Goal: Information Seeking & Learning: Learn about a topic

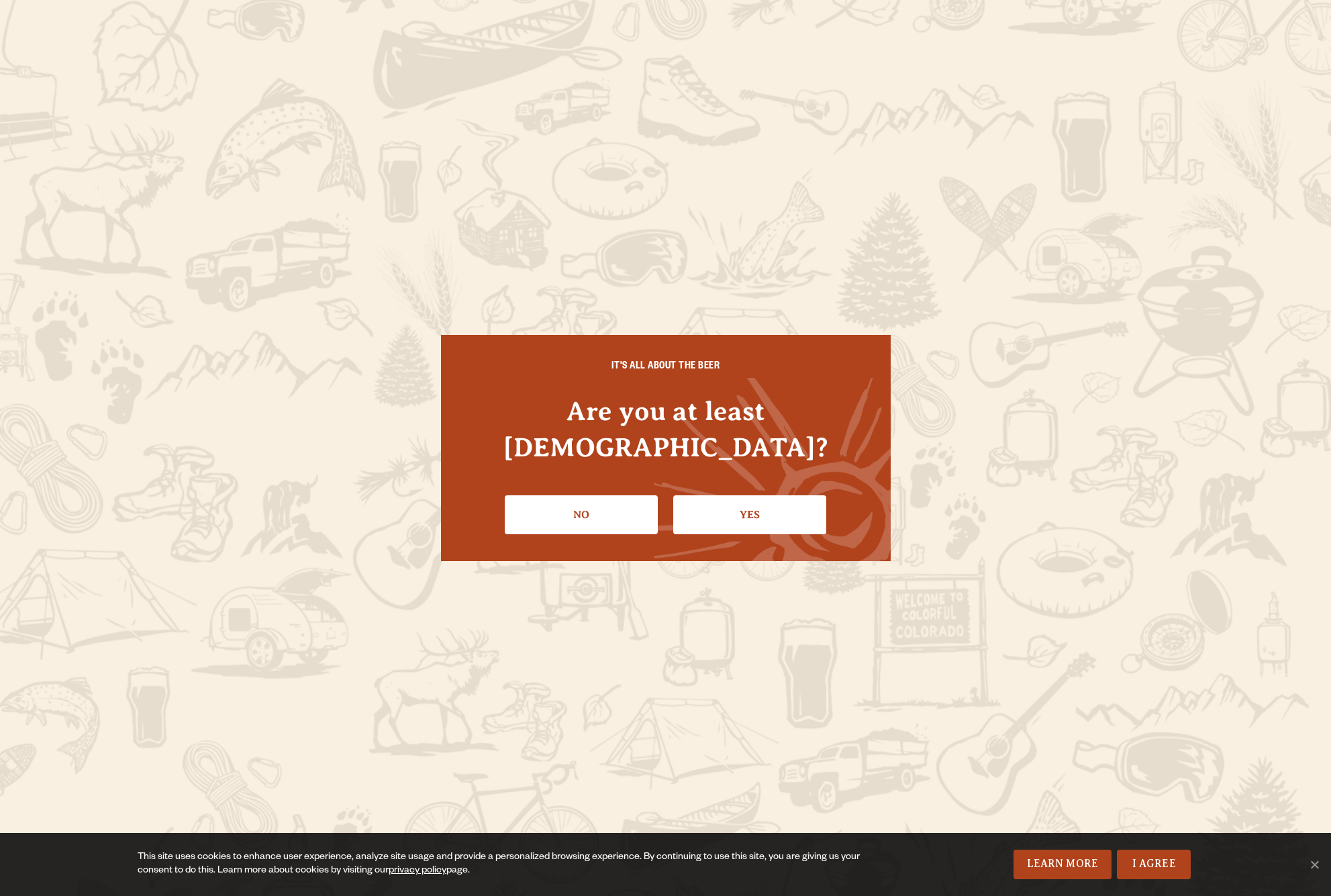
click at [598, 464] on div "IT'S ALL ABOUT THE BEER Are you at least [DEMOGRAPHIC_DATA]? No Yes" at bounding box center [666, 448] width 450 height 226
click at [595, 496] on link "No" at bounding box center [581, 515] width 153 height 39
click at [757, 506] on link "Yes" at bounding box center [749, 515] width 153 height 39
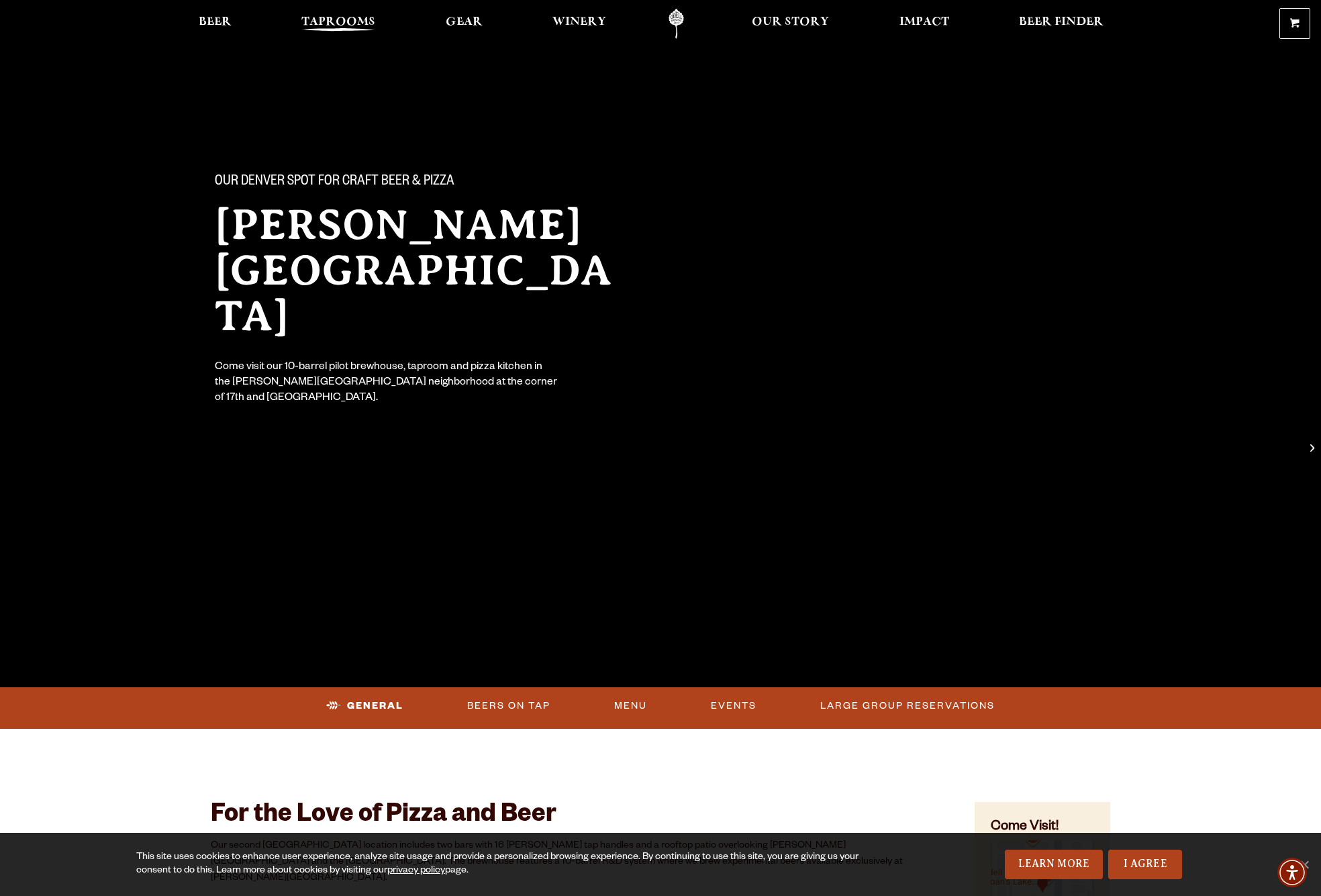
click at [372, 13] on link "Taprooms" at bounding box center [338, 24] width 91 height 30
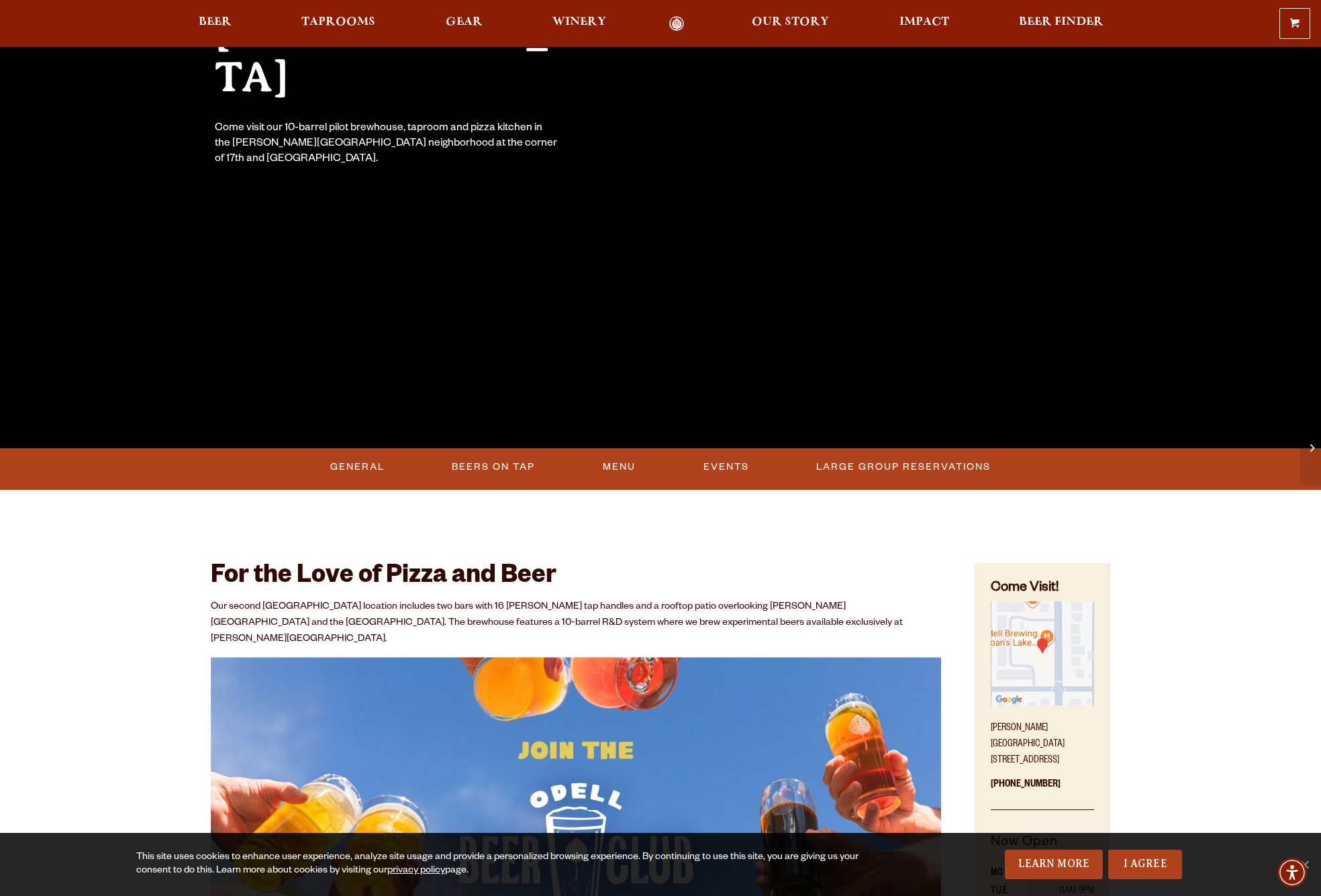
scroll to position [368, 0]
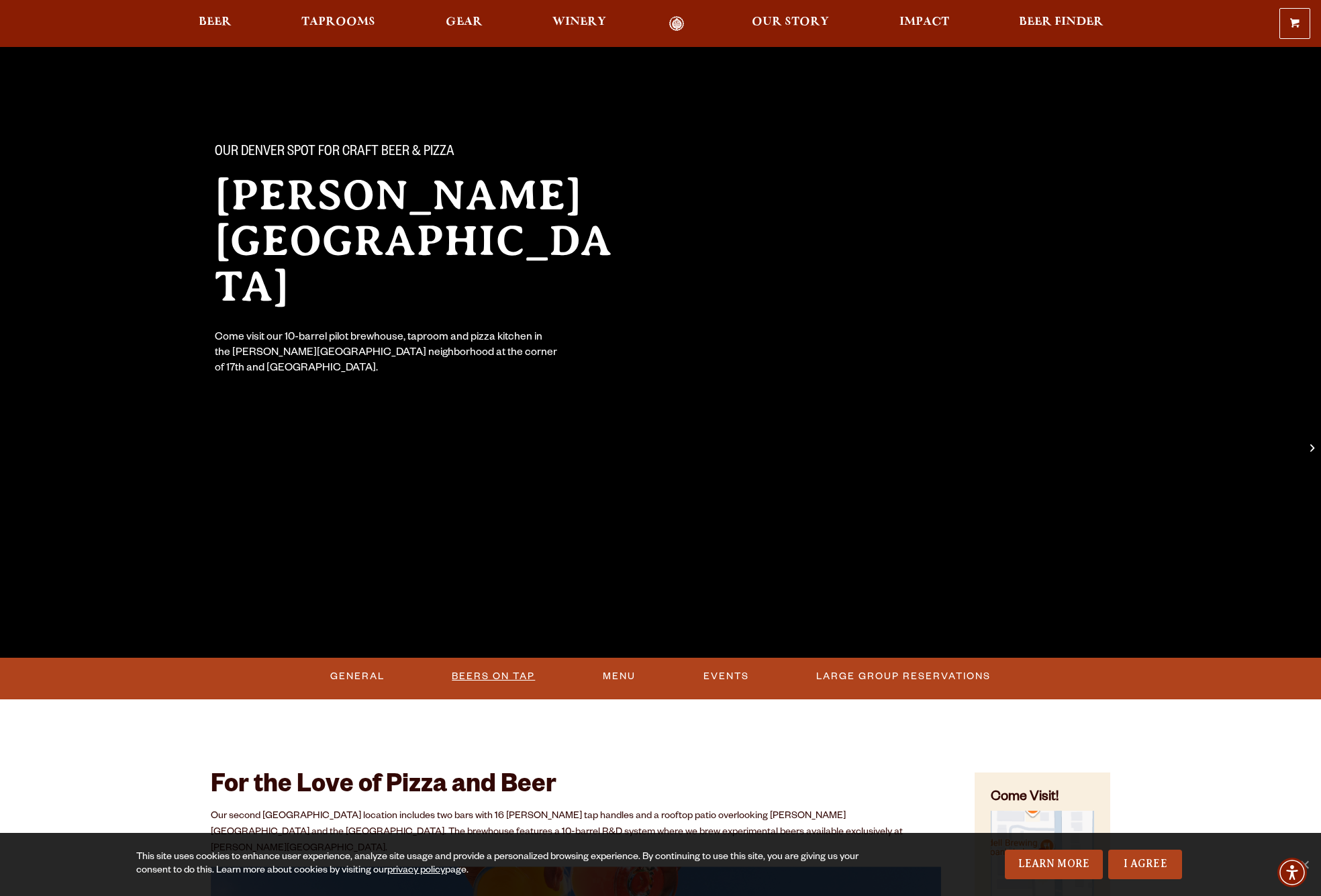
click at [510, 675] on link "Beers On Tap" at bounding box center [493, 676] width 94 height 31
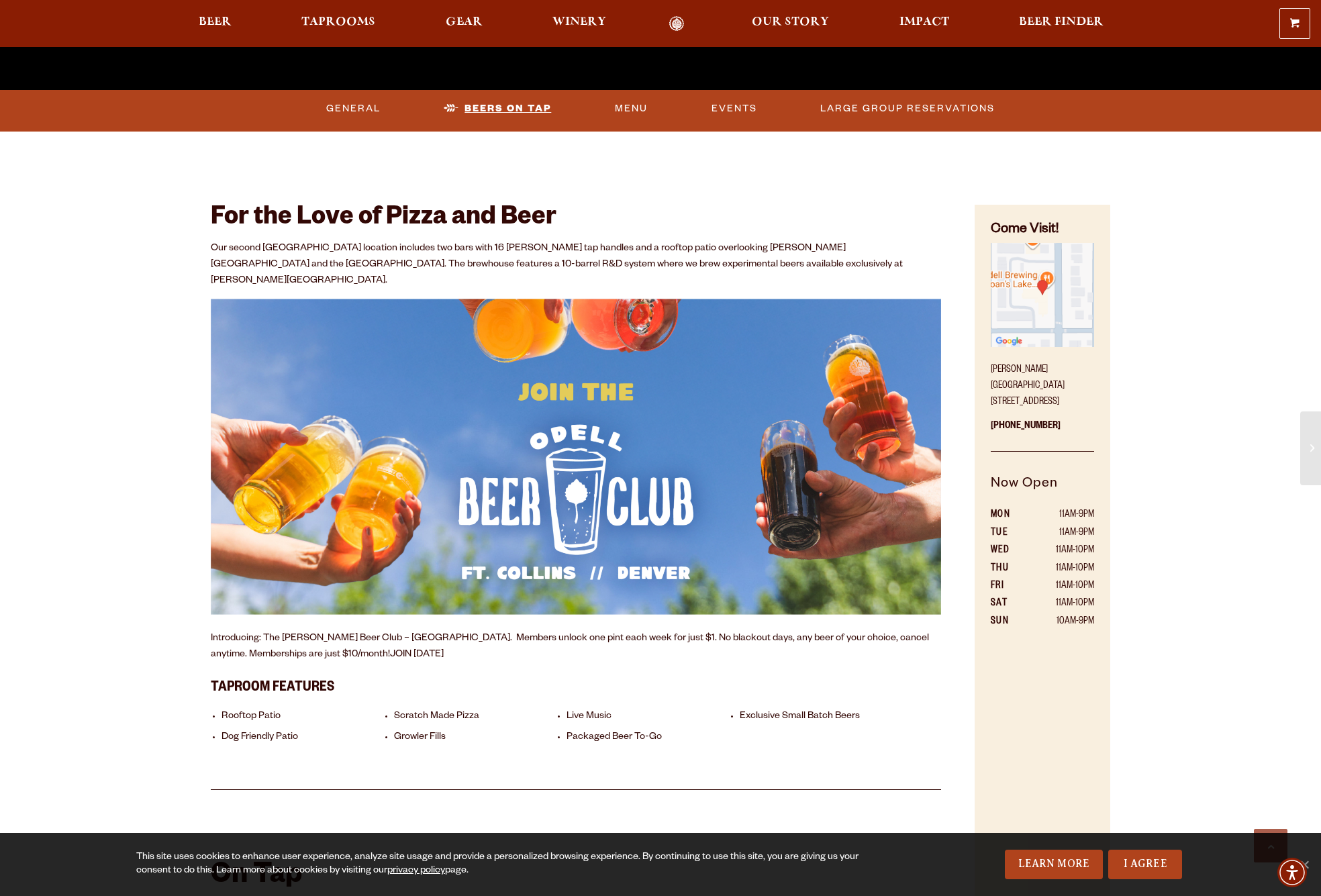
scroll to position [552, 0]
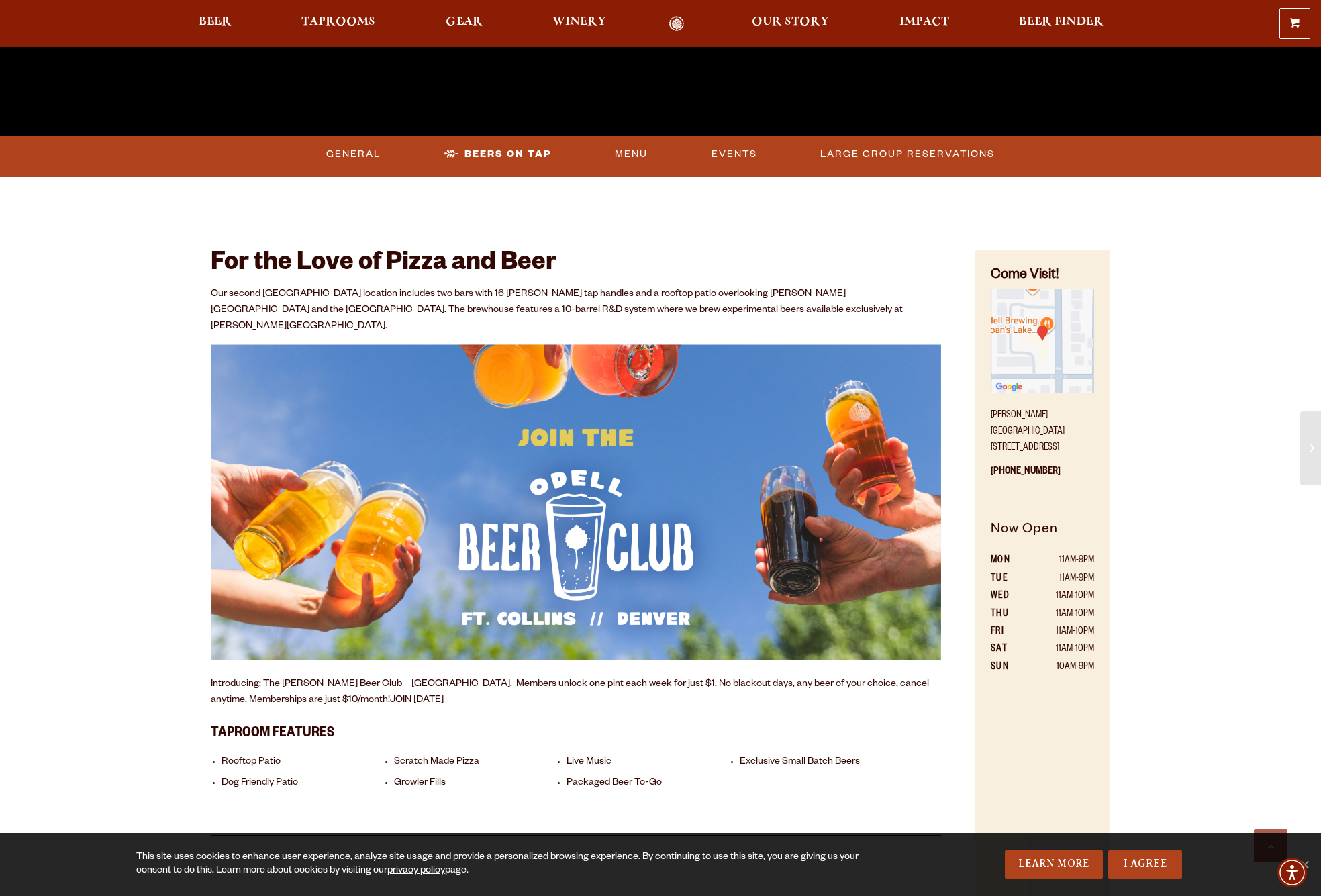
click at [634, 152] on link "Menu" at bounding box center [631, 154] width 44 height 31
